Goal: Task Accomplishment & Management: Manage account settings

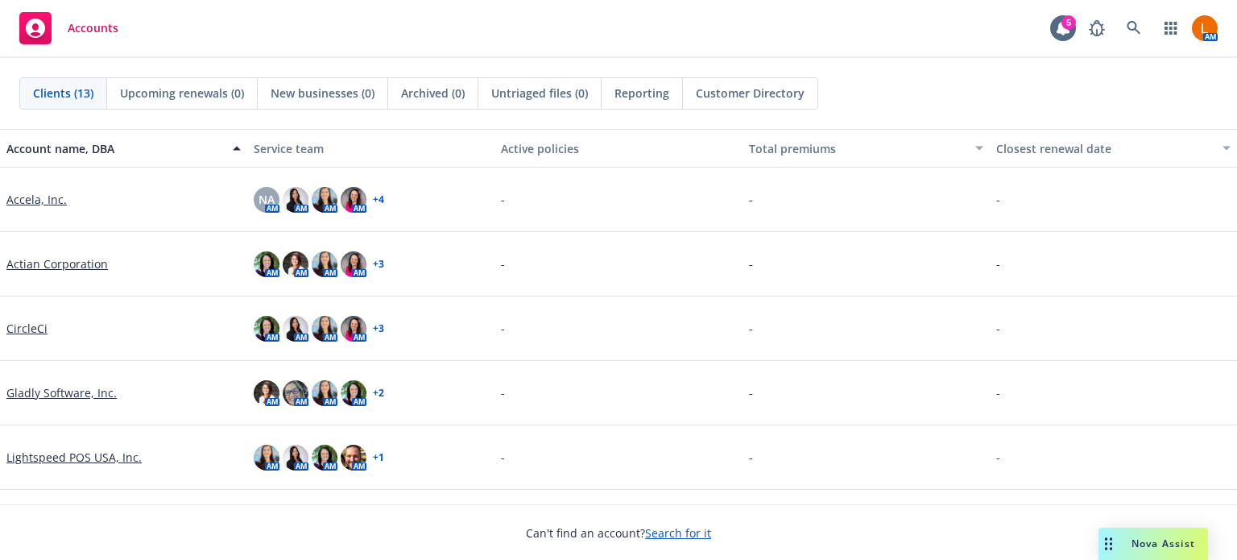
click at [46, 453] on link "Lightspeed POS USA, Inc." at bounding box center [73, 456] width 135 height 17
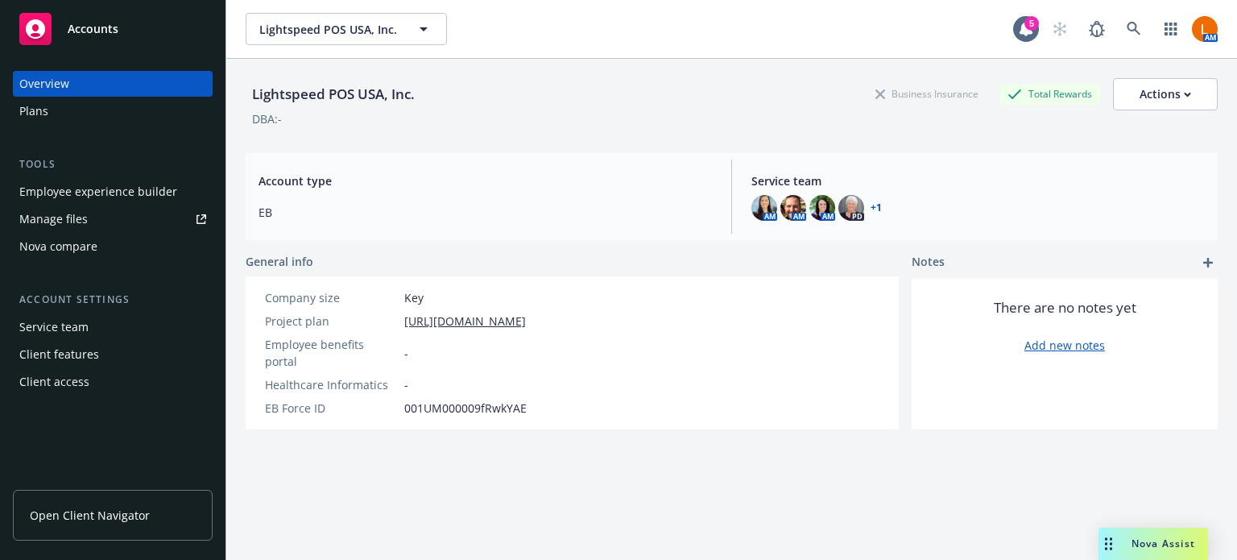
click at [68, 515] on span "Open Client Navigator" at bounding box center [90, 514] width 120 height 17
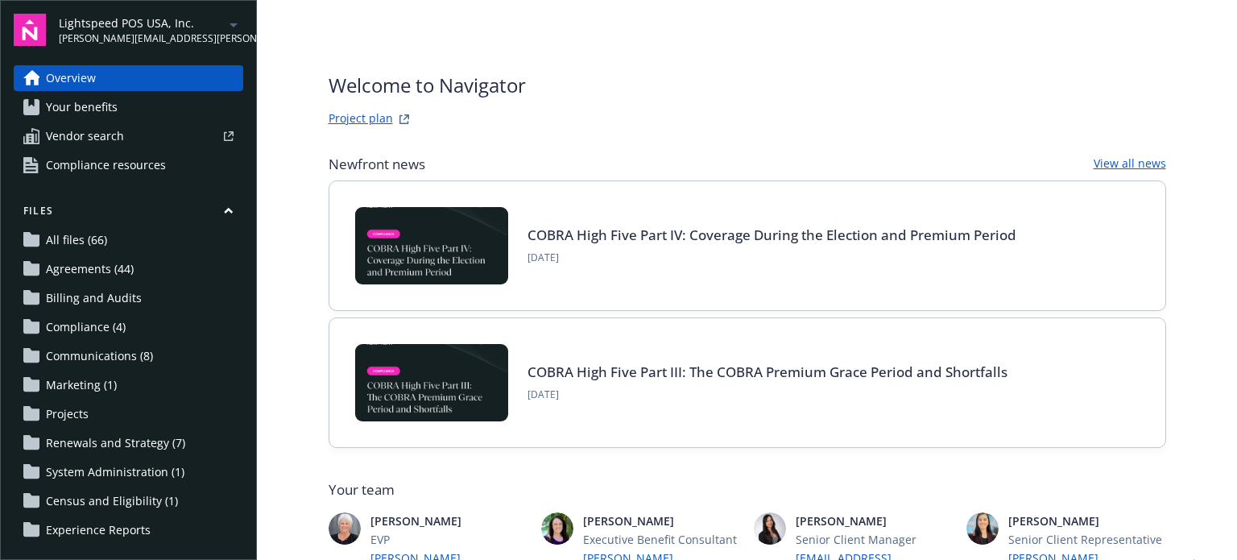
click at [79, 437] on span "Renewals and Strategy (7)" at bounding box center [115, 443] width 139 height 26
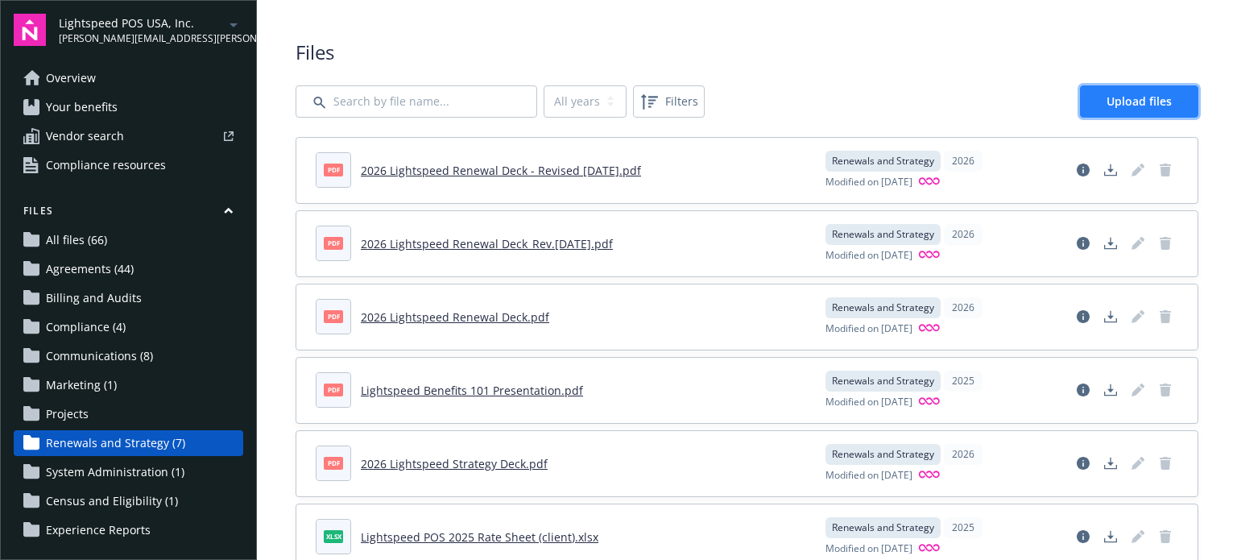
click at [1151, 93] on span "Upload files" at bounding box center [1138, 100] width 65 height 15
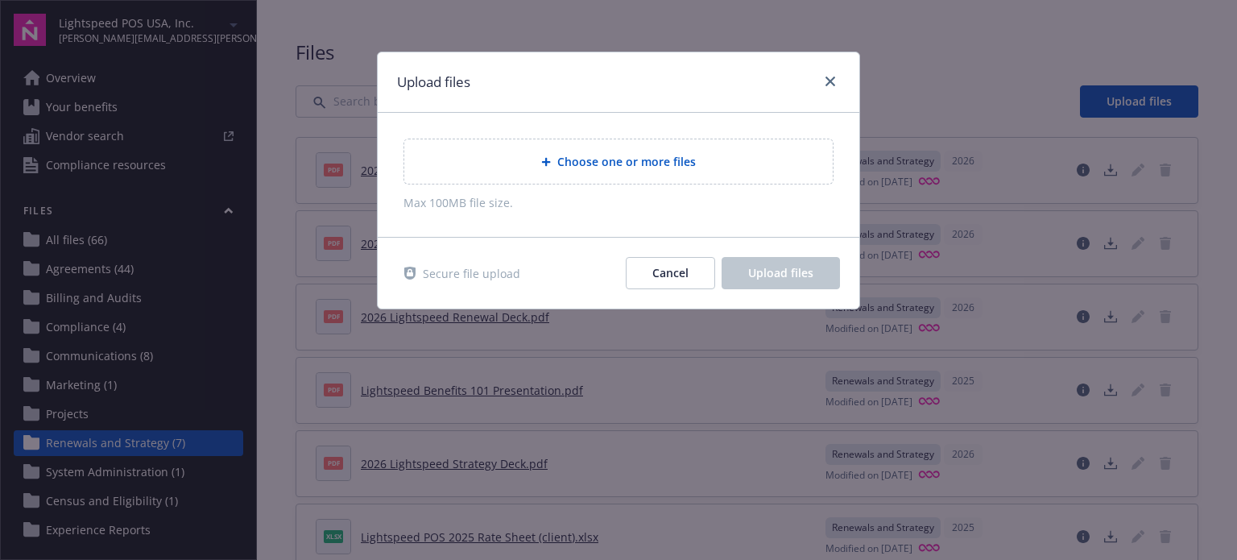
click at [641, 162] on span "Choose one or more files" at bounding box center [626, 161] width 138 height 17
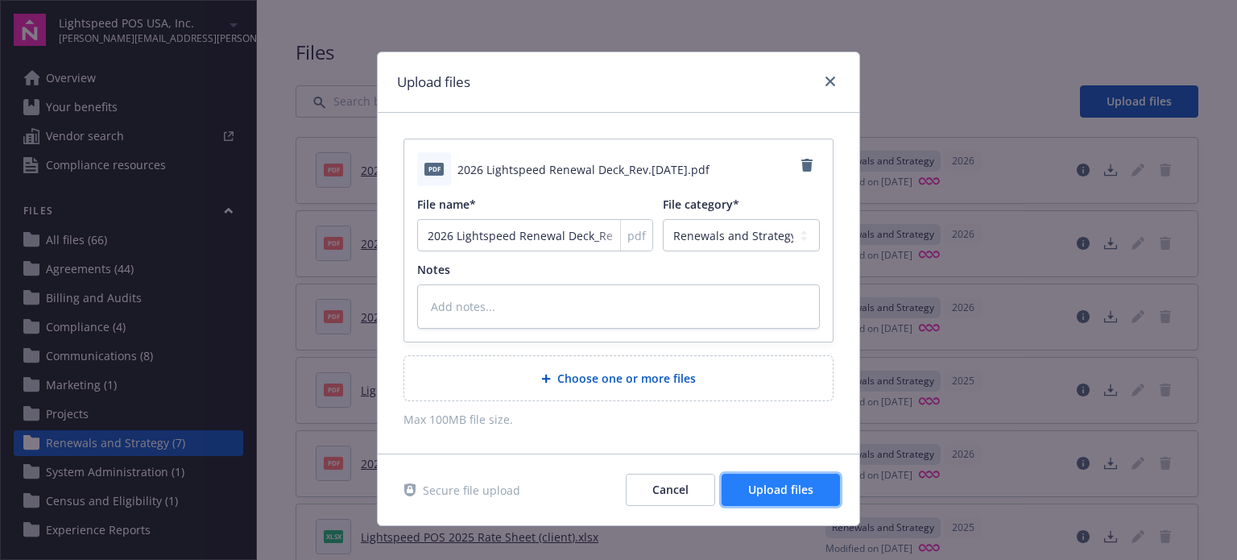
click at [785, 493] on span "Upload files" at bounding box center [780, 489] width 65 height 15
type textarea "x"
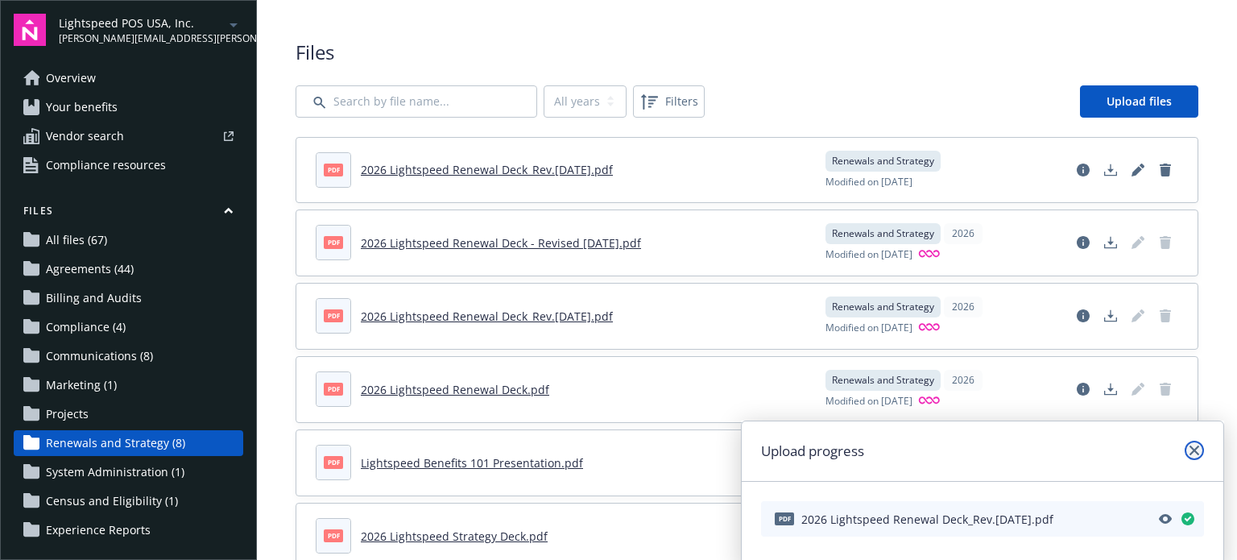
click at [1193, 448] on icon "close" at bounding box center [1194, 450] width 10 height 10
